Goal: Information Seeking & Learning: Learn about a topic

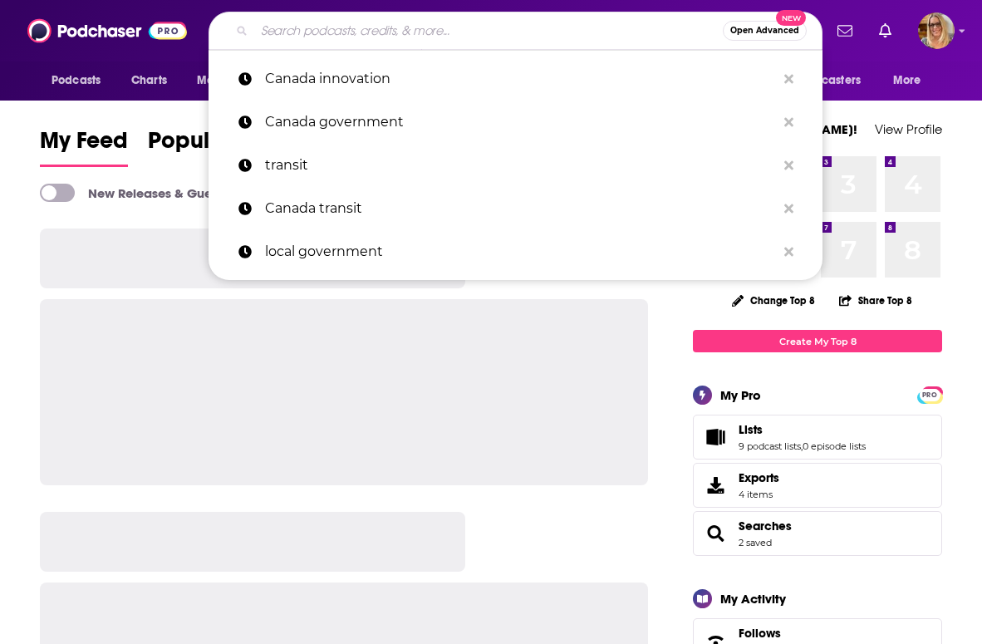
click at [377, 33] on input "Search podcasts, credits, & more..." at bounding box center [488, 30] width 468 height 27
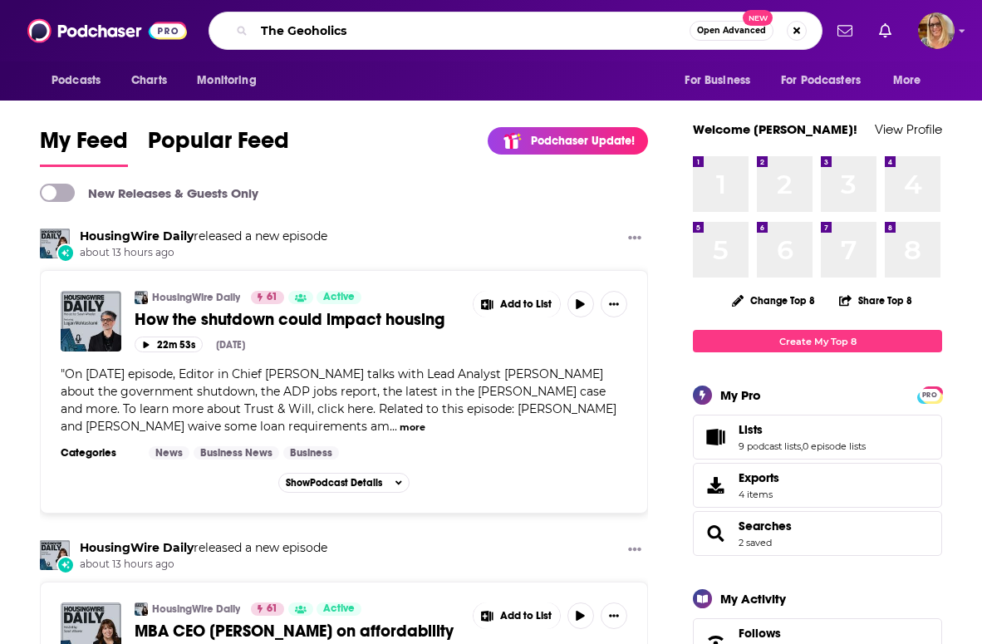
type input "The Geoholics"
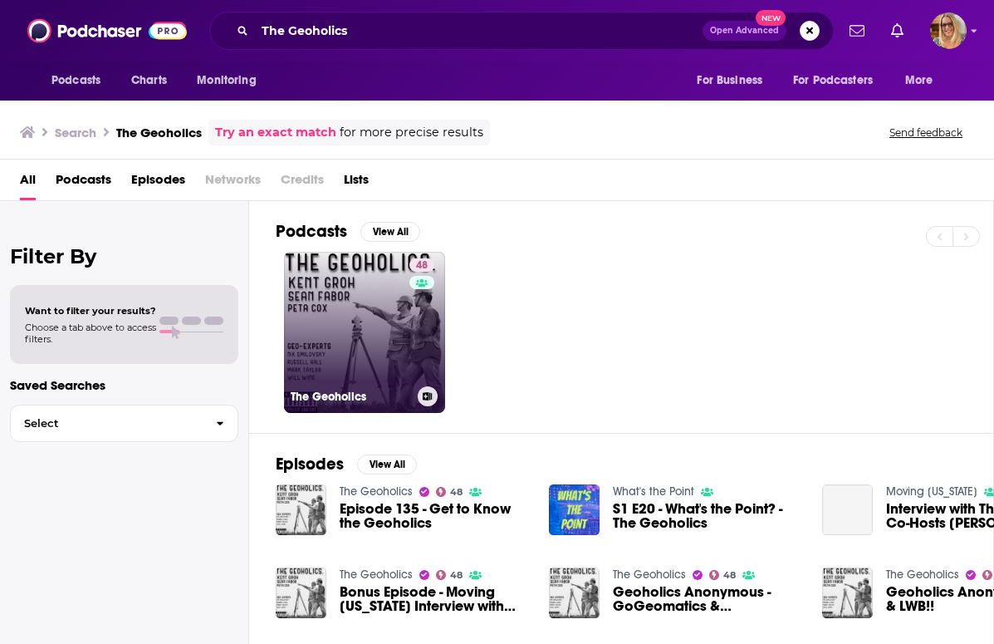
click at [308, 272] on link "48 The Geoholics" at bounding box center [364, 332] width 161 height 161
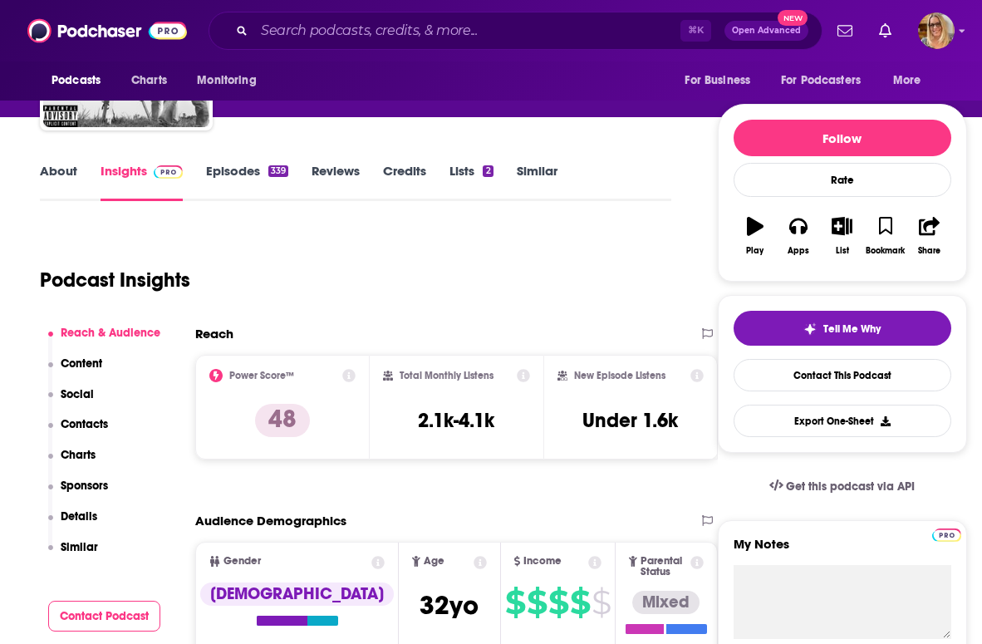
scroll to position [164, 0]
